Goal: Task Accomplishment & Management: Complete application form

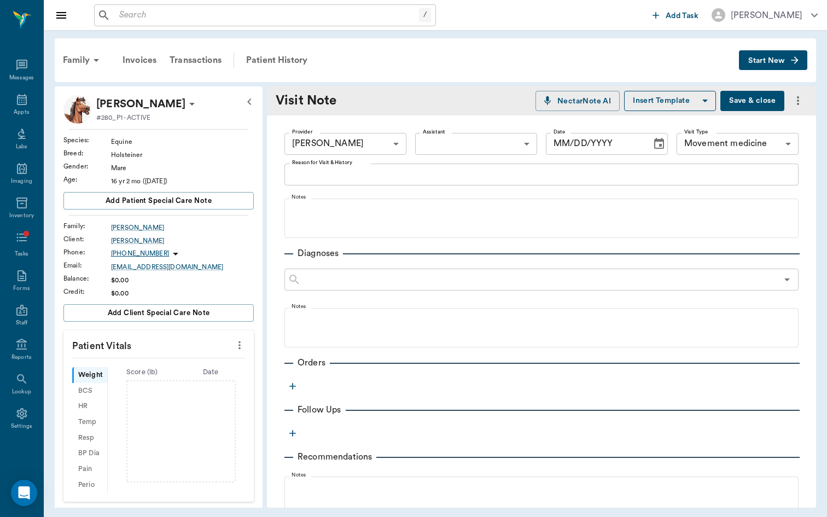
type input "[DATE]"
click at [270, 20] on input "text" at bounding box center [267, 15] width 304 height 15
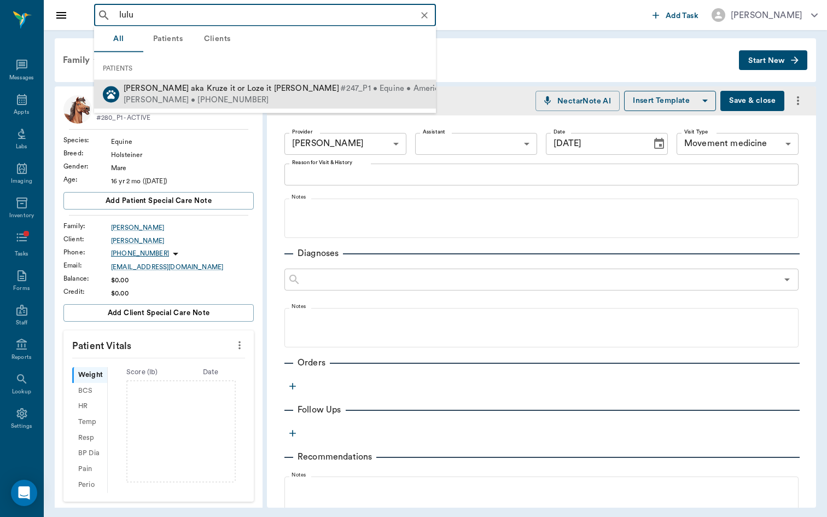
click at [340, 89] on span "#247_P1 • Equine • American Quarter Horse • ACTIVE" at bounding box center [440, 88] width 201 height 11
type input "lulu"
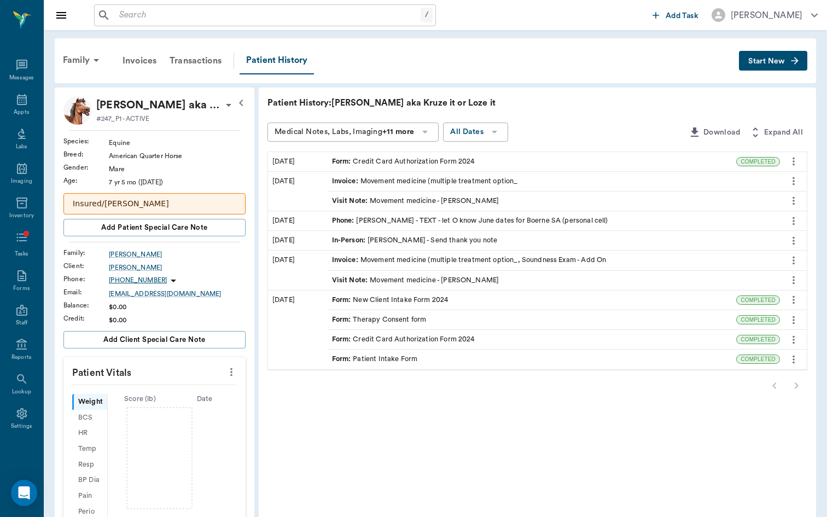
click at [407, 203] on div "Visit Note : Movement medicine - [PERSON_NAME]" at bounding box center [415, 201] width 167 height 10
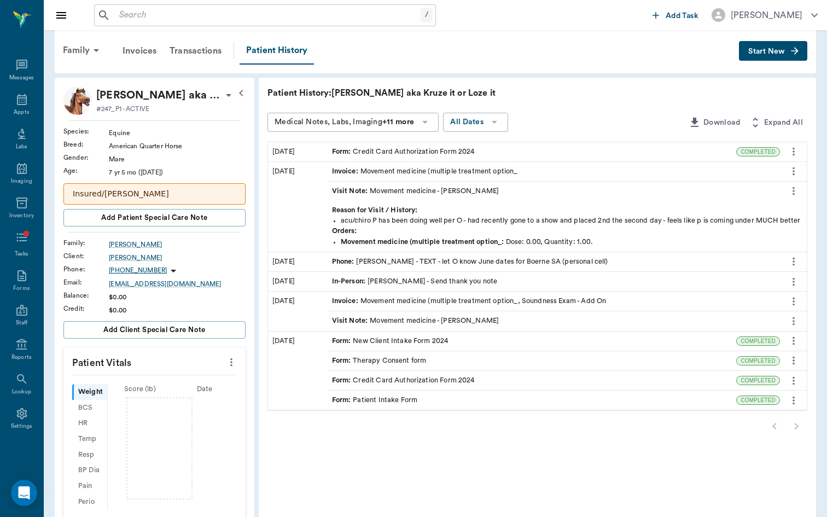
scroll to position [10, 0]
click at [369, 299] on div "Invoice : Movement medicine (multiple treatment option_, Soundness Exam - Add On" at bounding box center [469, 300] width 274 height 10
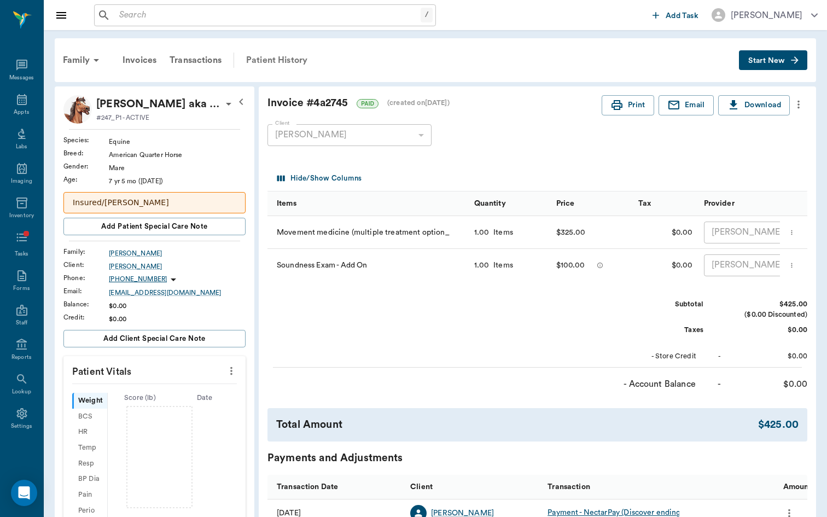
click at [288, 57] on div "Patient History" at bounding box center [276, 60] width 74 height 26
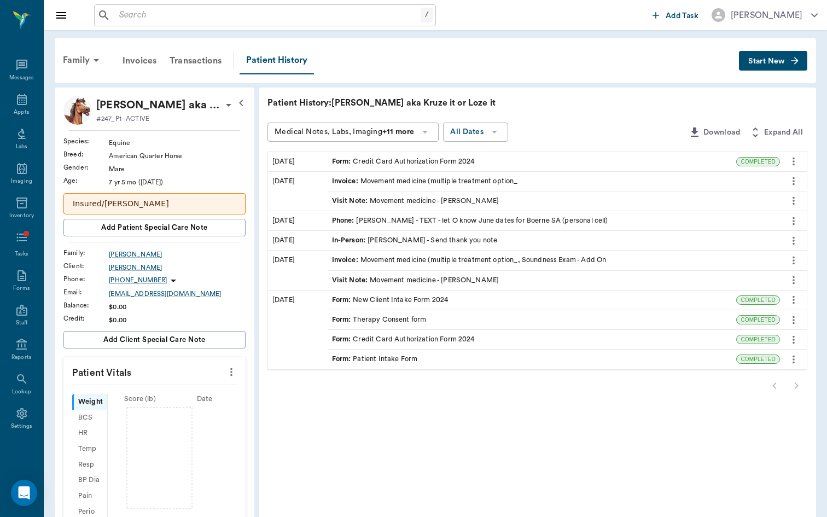
click at [380, 287] on div "Visit Note : Movement medicine - [PERSON_NAME]" at bounding box center [554, 280] width 452 height 19
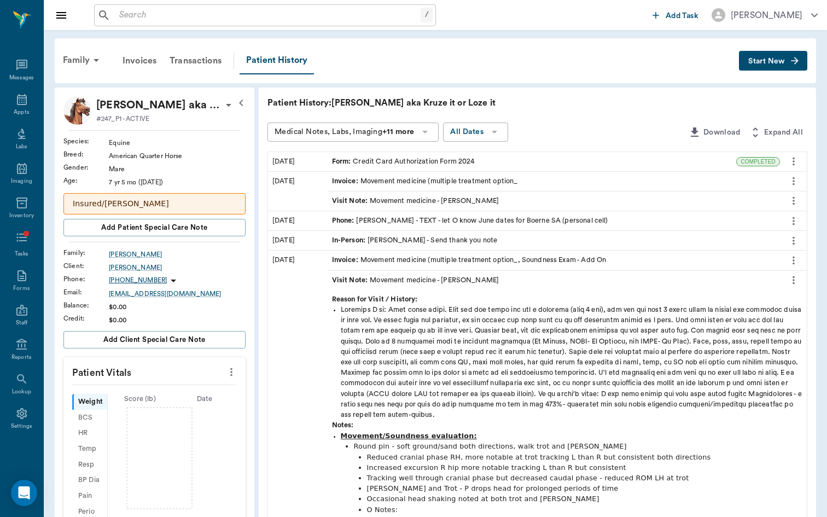
click at [786, 61] on button "Start New" at bounding box center [773, 61] width 68 height 20
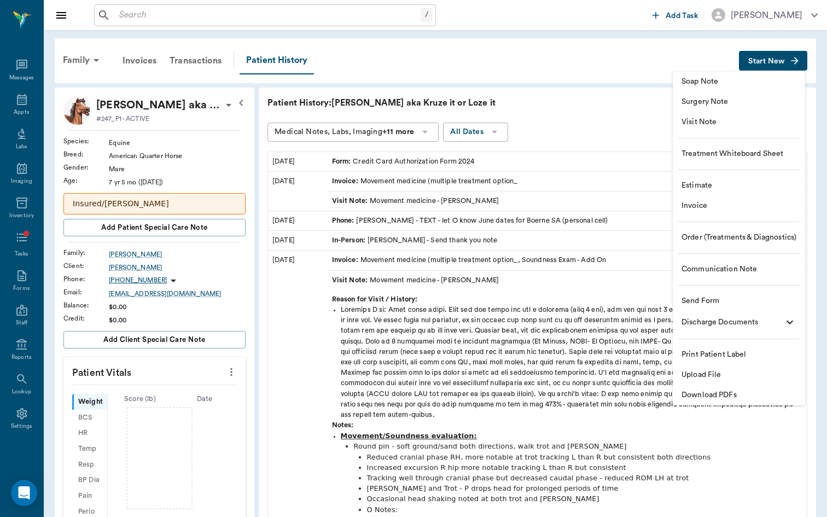
click at [781, 117] on span "Visit Note" at bounding box center [738, 121] width 115 height 11
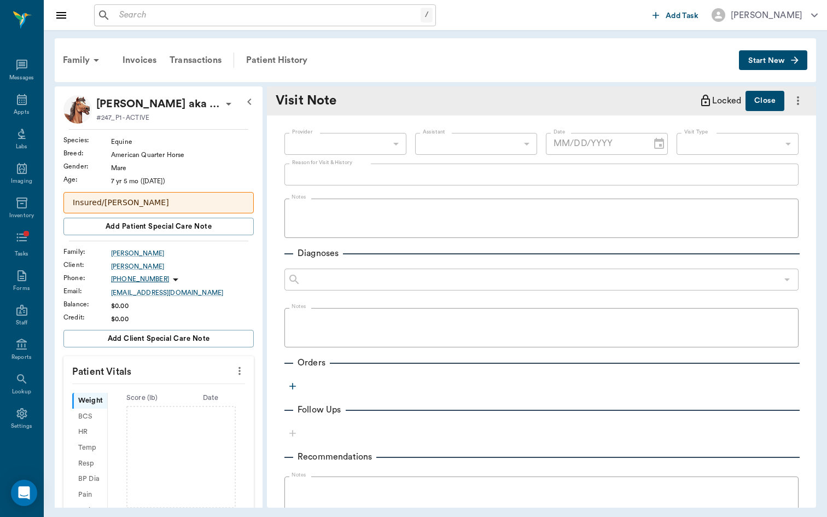
type input "[DATE]"
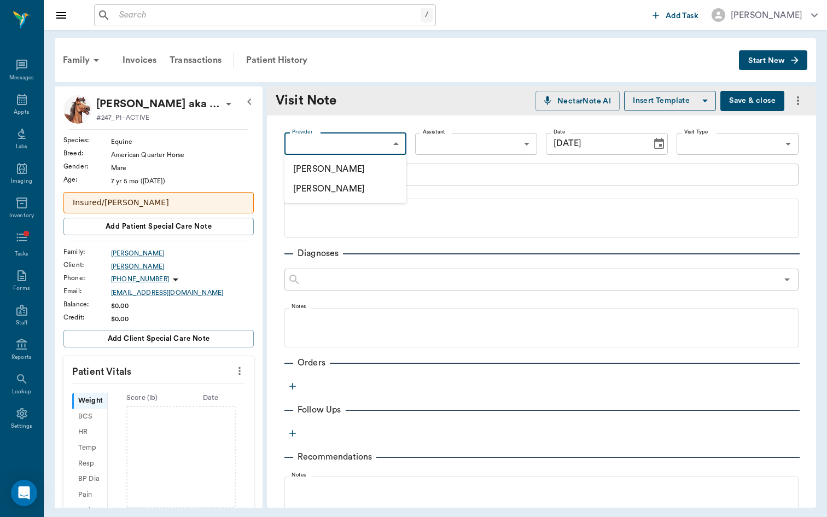
click at [385, 136] on body "/ ​ Add Task [PERSON_NAME] Nectar Messages Appts Labs Imaging Inventory Tasks F…" at bounding box center [413, 258] width 827 height 517
click at [385, 166] on li "[PERSON_NAME]" at bounding box center [345, 169] width 122 height 20
type input "649b3e03b5bc7e03f9326794"
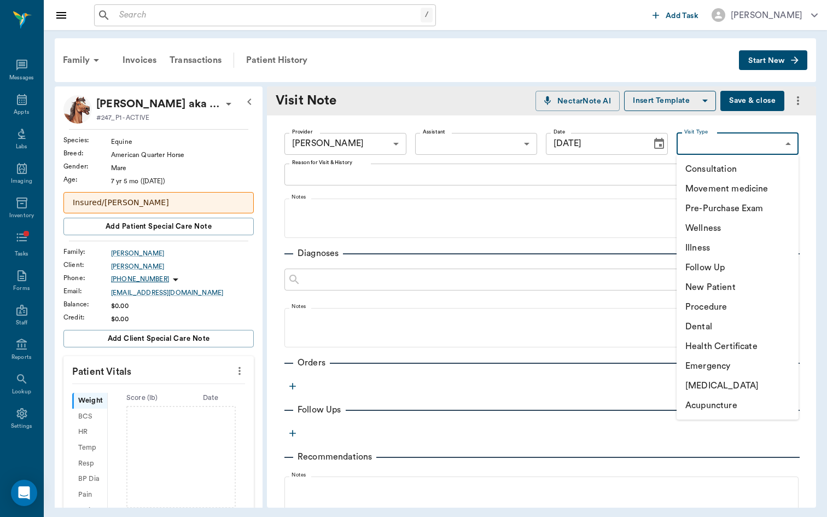
click at [688, 138] on body "/ ​ Add Task [PERSON_NAME] Nectar Messages Appts Labs Imaging Inventory Tasks F…" at bounding box center [413, 258] width 827 height 517
click at [699, 182] on li "Movement medicine" at bounding box center [737, 189] width 122 height 20
type input "6656c4aef87a612ea34fb244"
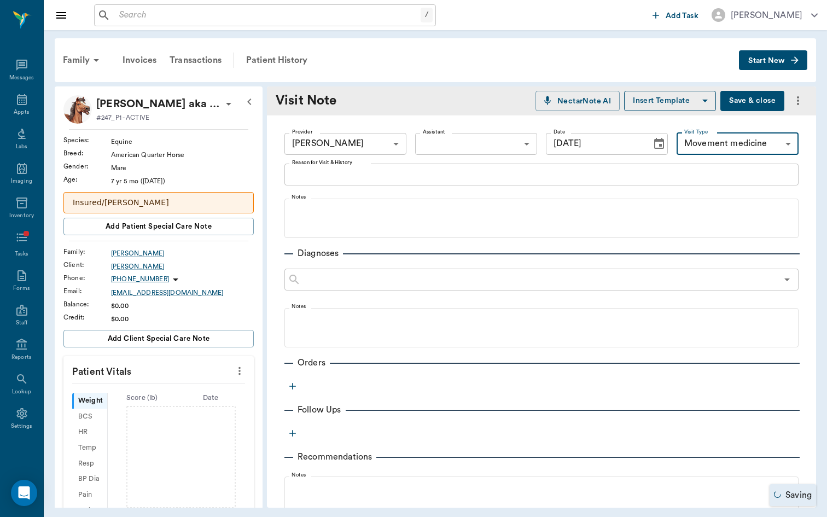
click at [584, 183] on div "x Reason for Visit & History" at bounding box center [541, 174] width 514 height 22
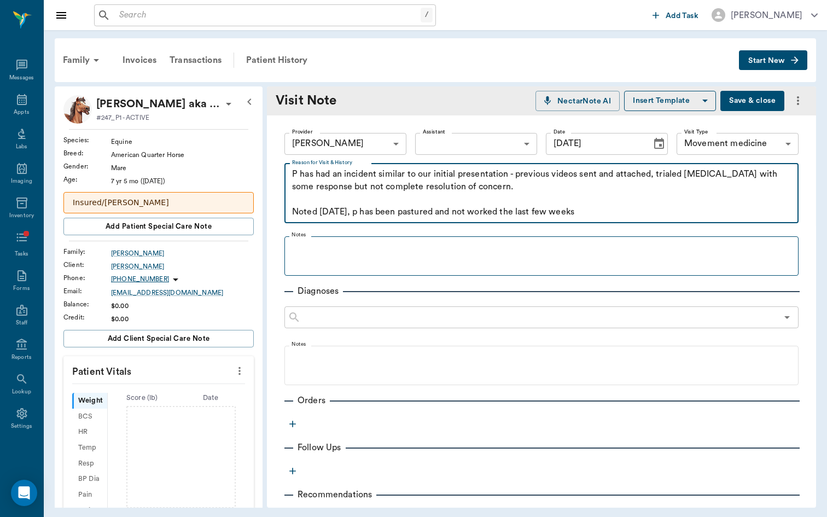
type textarea "P has had an incident similar to our initial presentation - previous videos sen…"
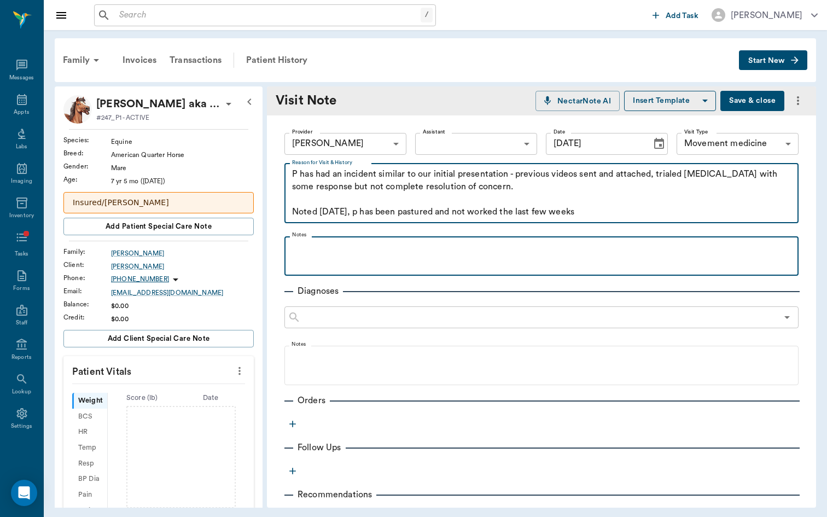
click at [512, 245] on p at bounding box center [541, 248] width 503 height 13
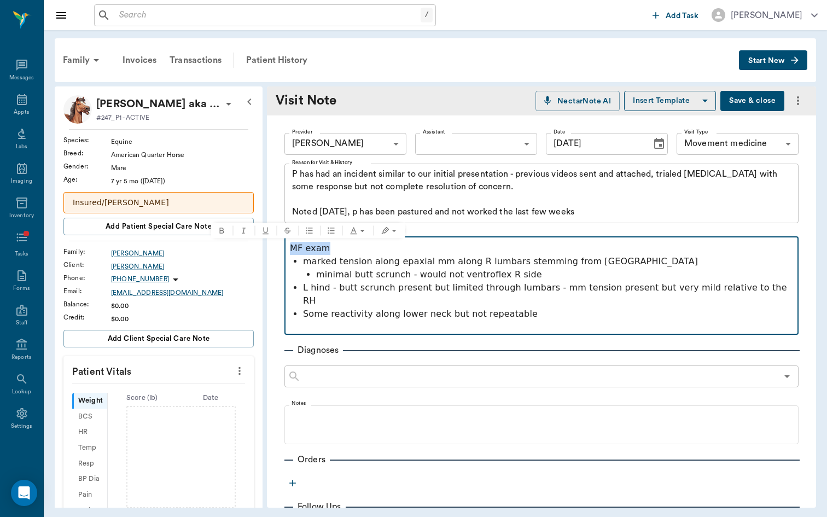
drag, startPoint x: 334, startPoint y: 248, endPoint x: 259, endPoint y: 245, distance: 75.5
click at [258, 246] on div "[PERSON_NAME] aka Kruze it or Loze it [PERSON_NAME] #247_P1 - ACTIVE Species : …" at bounding box center [435, 296] width 761 height 421
click at [547, 293] on p "L hind - butt scrunch present but limited through lumbars - mm tension present …" at bounding box center [548, 294] width 490 height 26
click at [471, 276] on p "minimal butt scrunch - would not ventroflex R side" at bounding box center [554, 274] width 477 height 13
click at [540, 307] on p "Some reactivity along lower neck but not repeatable" at bounding box center [548, 313] width 490 height 13
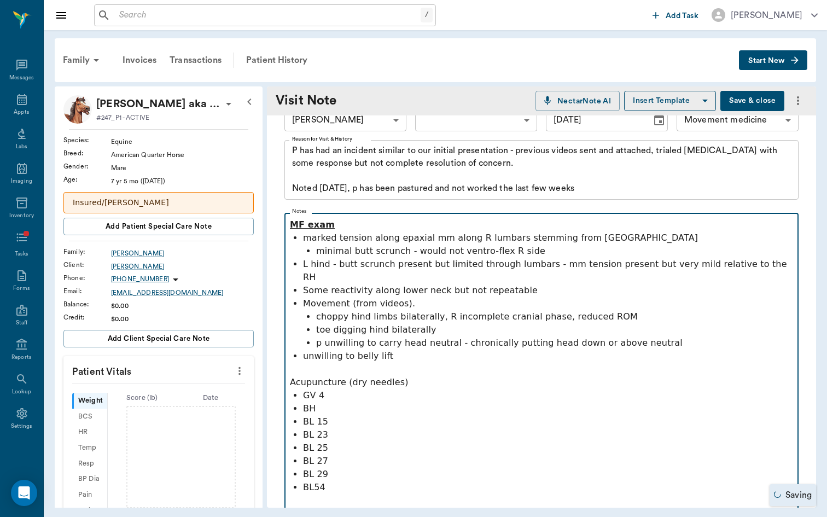
scroll to position [37, 0]
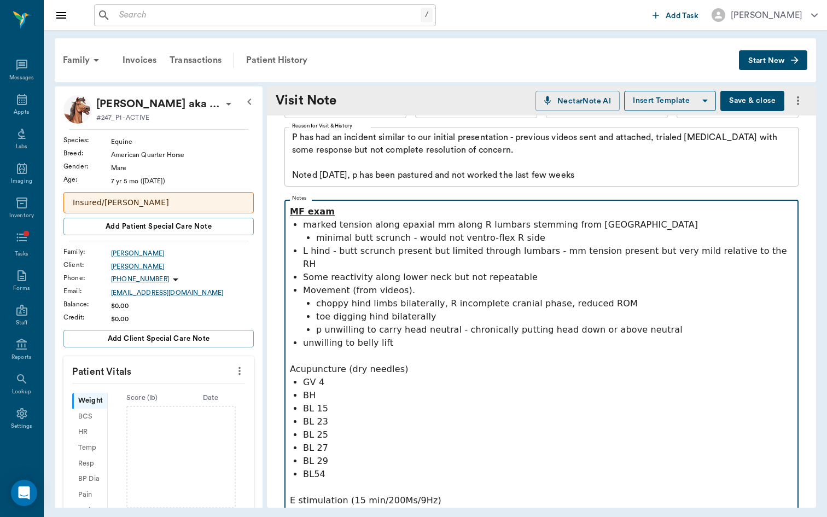
click at [365, 454] on p "BL 29" at bounding box center [548, 460] width 490 height 13
click at [365, 467] on p "BL54" at bounding box center [548, 473] width 490 height 13
click at [305, 481] on p "GB 30" at bounding box center [548, 487] width 490 height 13
click at [356, 496] on p "E stimulation (15 min/200Ms/9Hz)" at bounding box center [541, 507] width 503 height 26
click at [350, 494] on p "E stimulation (15 min/200Ms/9Hz)" at bounding box center [541, 507] width 503 height 26
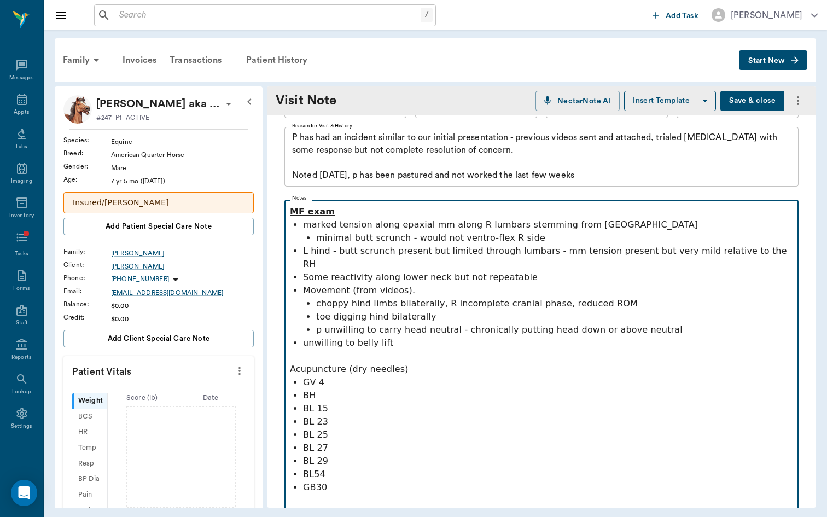
click at [351, 481] on p "GB30" at bounding box center [548, 487] width 490 height 13
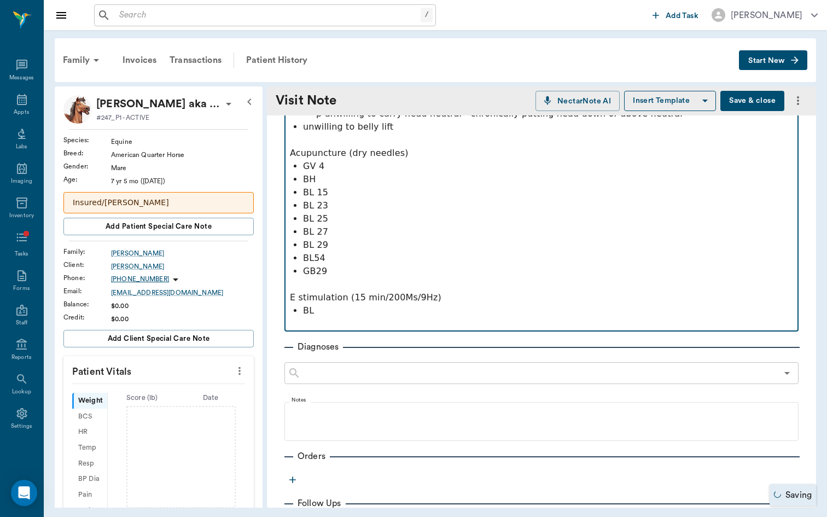
scroll to position [251, 0]
click at [328, 306] on p "BL" at bounding box center [548, 312] width 490 height 13
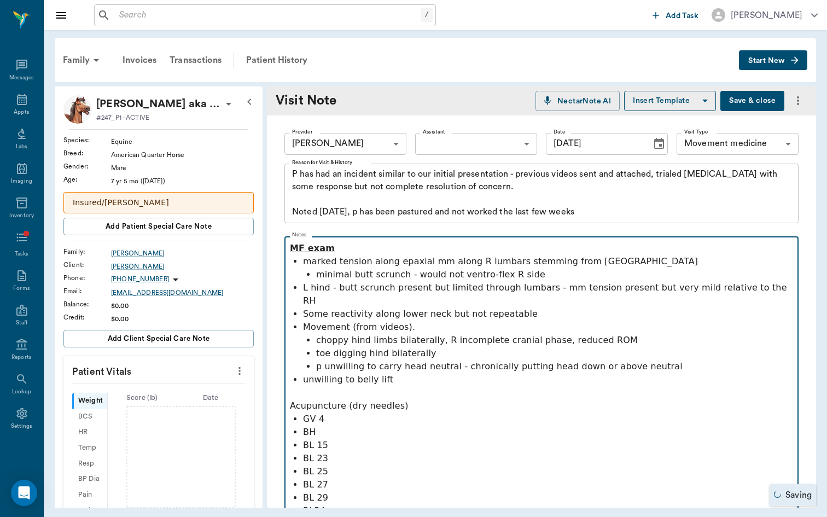
scroll to position [57, 0]
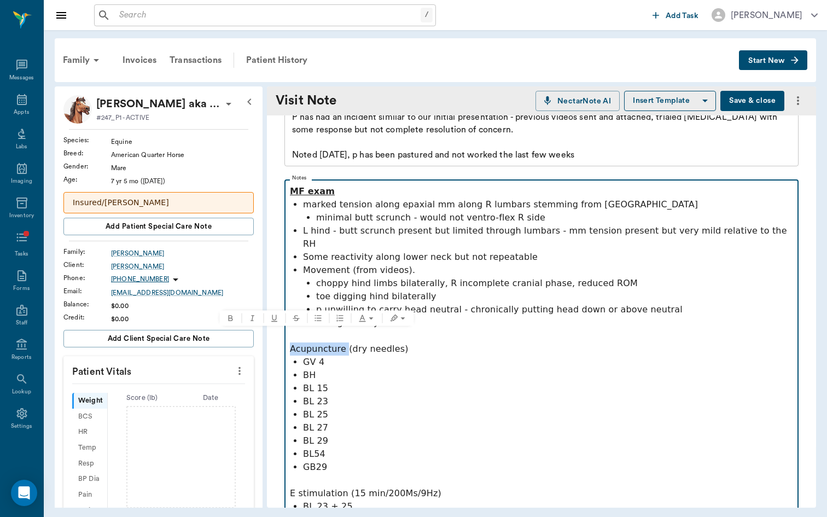
drag, startPoint x: 343, startPoint y: 339, endPoint x: 254, endPoint y: 339, distance: 89.1
click at [254, 339] on div "[PERSON_NAME] aka Kruze it or Loze it [PERSON_NAME] #247_P1 - ACTIVE Species : …" at bounding box center [435, 296] width 761 height 421
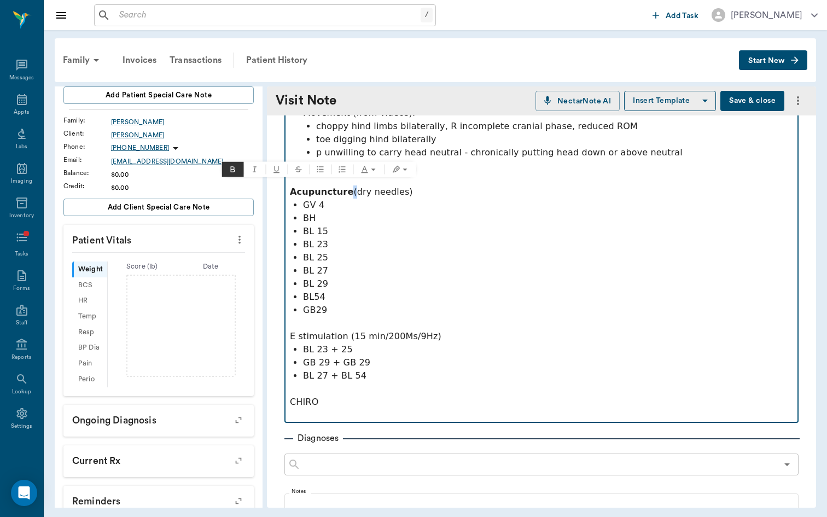
scroll to position [214, 0]
drag, startPoint x: 307, startPoint y: 387, endPoint x: 287, endPoint y: 387, distance: 20.2
click at [287, 387] on fieldset "Notes MF exam marked tension along epaxial mm along R lumbars stemming from TL …" at bounding box center [541, 219] width 514 height 405
click at [377, 395] on p "CHIRO" at bounding box center [541, 401] width 503 height 13
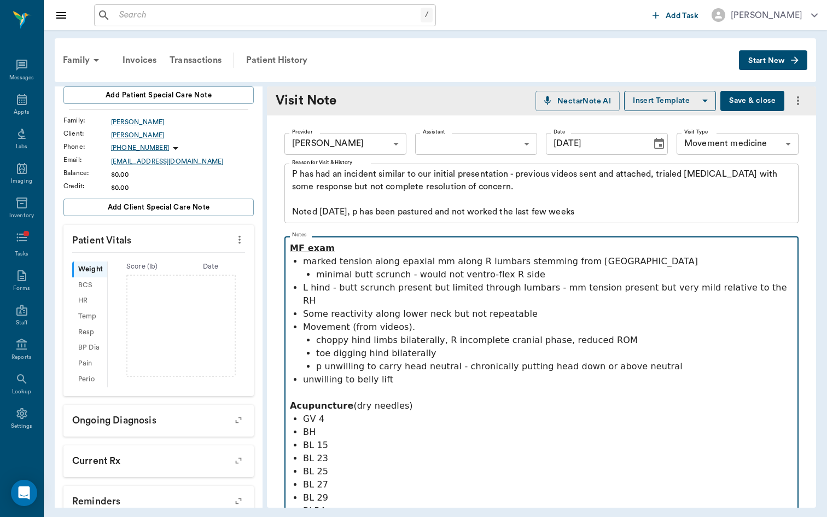
scroll to position [0, 0]
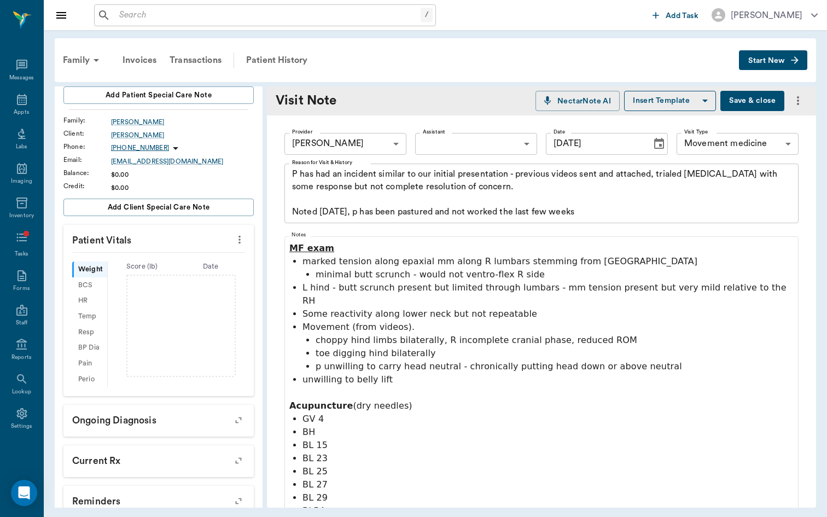
click at [609, 211] on textarea "P has had an incident similar to our initial presentation - previous videos sen…" at bounding box center [541, 193] width 499 height 50
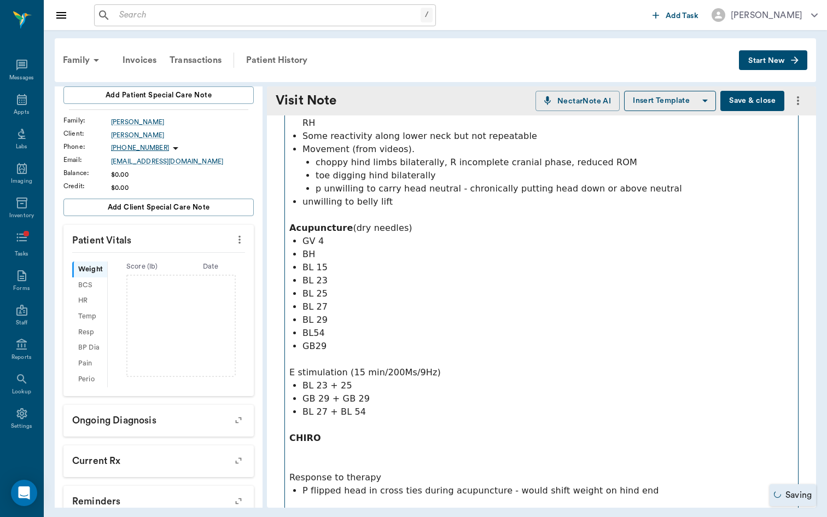
scroll to position [278, 0]
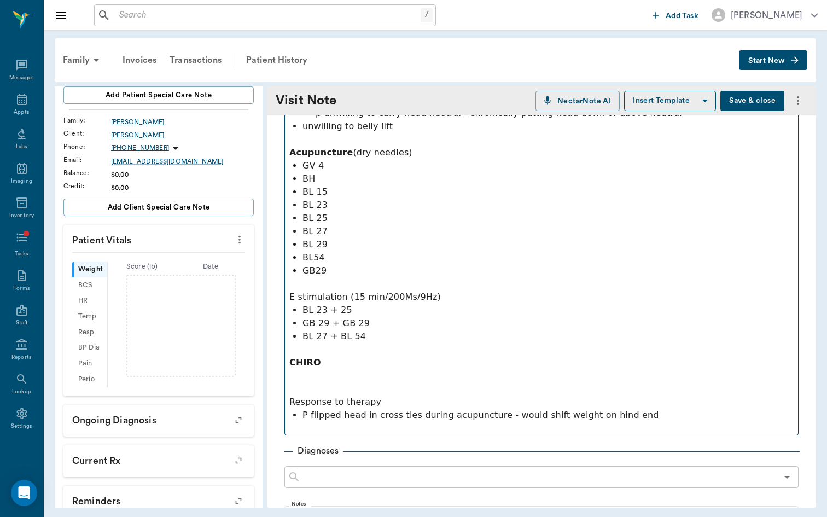
type textarea "P has had an incident similar to our initial presentation - previous videos sen…"
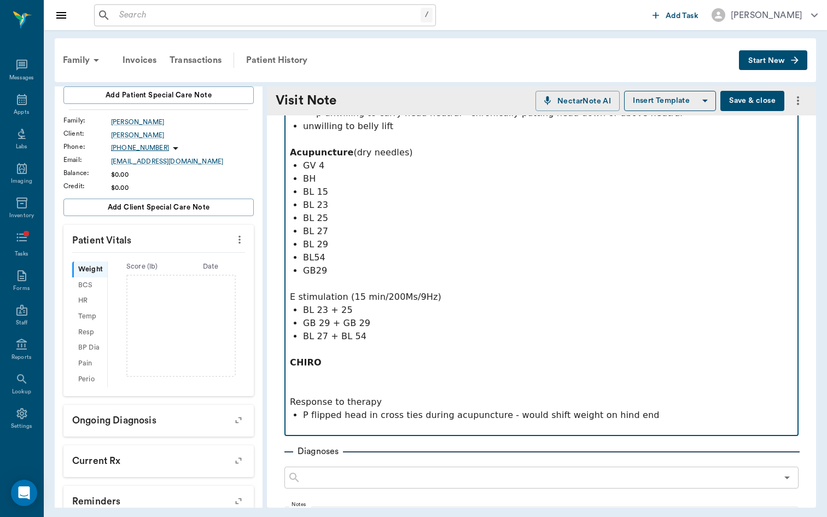
click at [307, 382] on p at bounding box center [541, 388] width 503 height 13
click at [299, 357] on strong "CHIRO" at bounding box center [306, 362] width 32 height 10
click at [297, 369] on p at bounding box center [541, 375] width 503 height 13
click at [651, 408] on p "P flipped head in cross ties during acupuncture - would shift weight on hind end" at bounding box center [548, 414] width 490 height 13
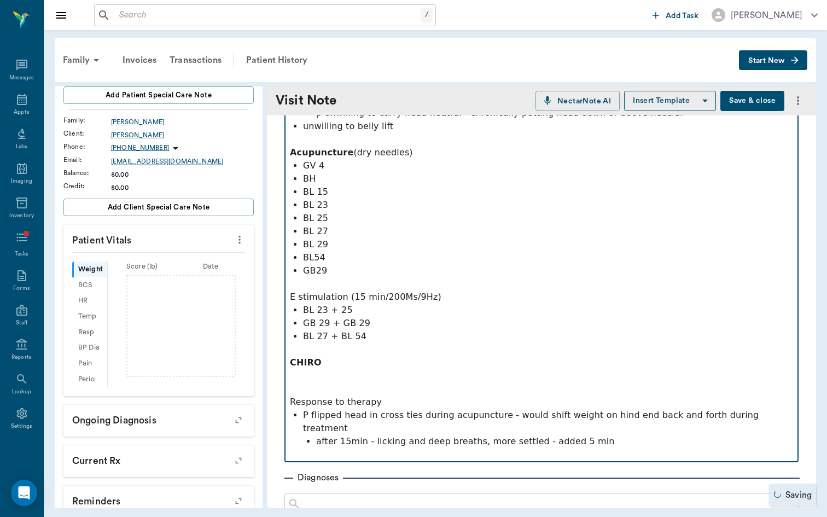
click at [358, 282] on p "E stimulation (15 min/200Ms/9Hz)" at bounding box center [541, 290] width 503 height 26
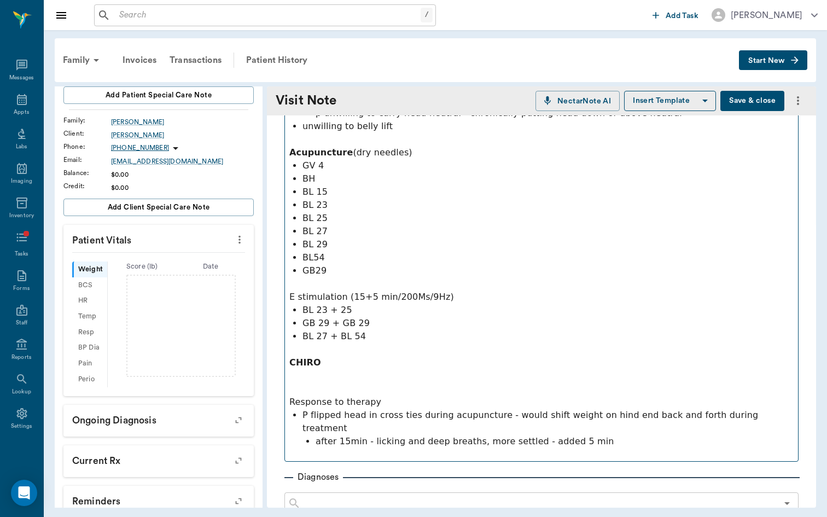
click at [284, 356] on fieldset "Notes MF exam marked tension along epaxial mm along R lumbars stemming from TL …" at bounding box center [541, 220] width 514 height 483
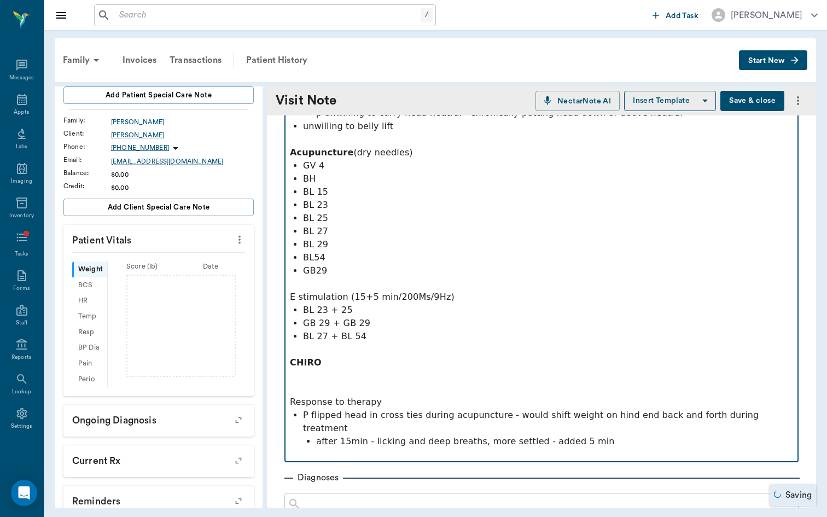
click at [315, 369] on p at bounding box center [541, 375] width 503 height 13
drag, startPoint x: 372, startPoint y: 391, endPoint x: 272, endPoint y: 391, distance: 99.5
click at [272, 391] on div "Provider [PERSON_NAME] 649b3e03b5bc7e03f9326794 Provider Assistant ​ Assistant …" at bounding box center [541, 338] width 549 height 1003
click at [507, 395] on p "Response to therapy" at bounding box center [541, 401] width 503 height 13
click at [605, 435] on p "after 15min - licking and deep breaths, more settled - added 5 min" at bounding box center [554, 441] width 477 height 13
